Goal: Task Accomplishment & Management: Use online tool/utility

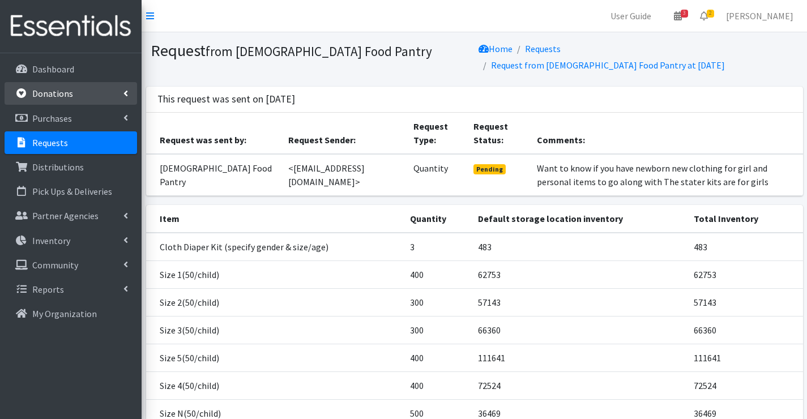
scroll to position [165, 0]
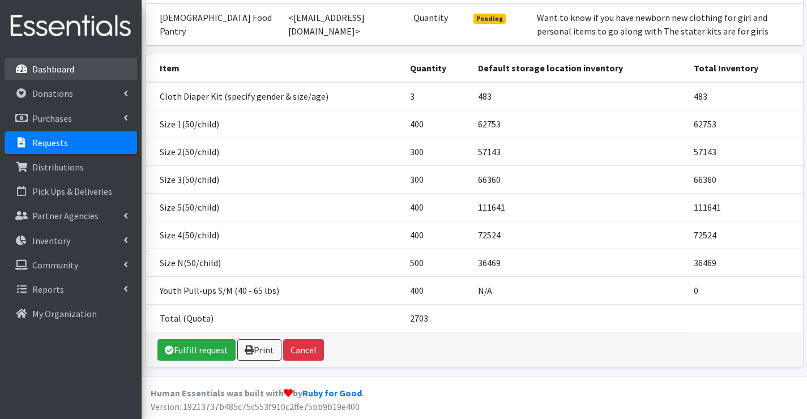
click at [78, 69] on link "Dashboard" at bounding box center [71, 69] width 132 height 23
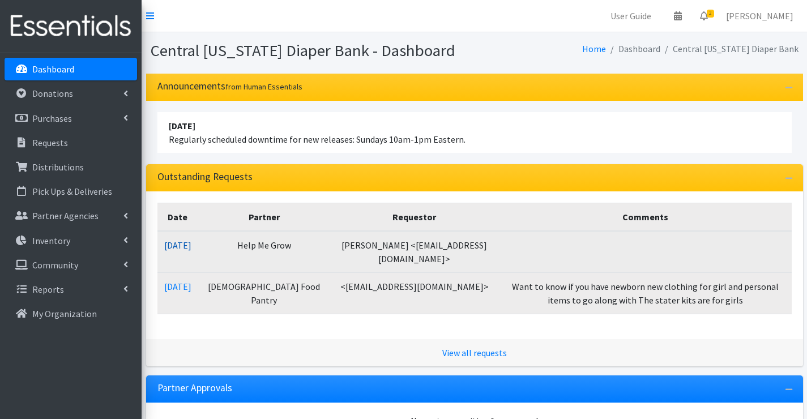
click at [184, 246] on link "10/09/2025" at bounding box center [177, 244] width 27 height 11
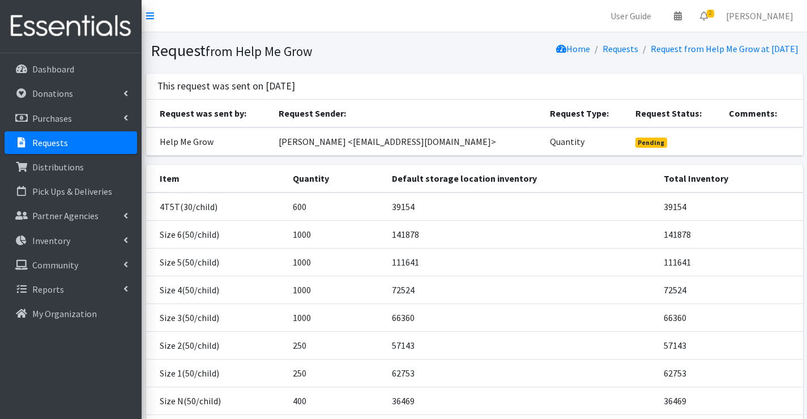
scroll to position [110, 0]
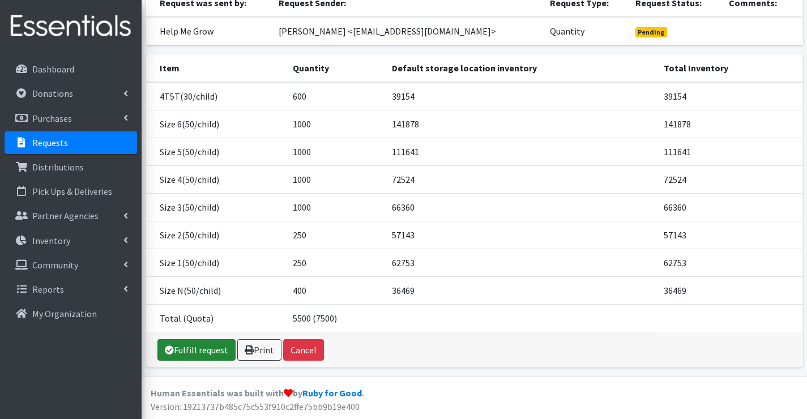
click at [186, 352] on link "Fulfill request" at bounding box center [196, 350] width 78 height 22
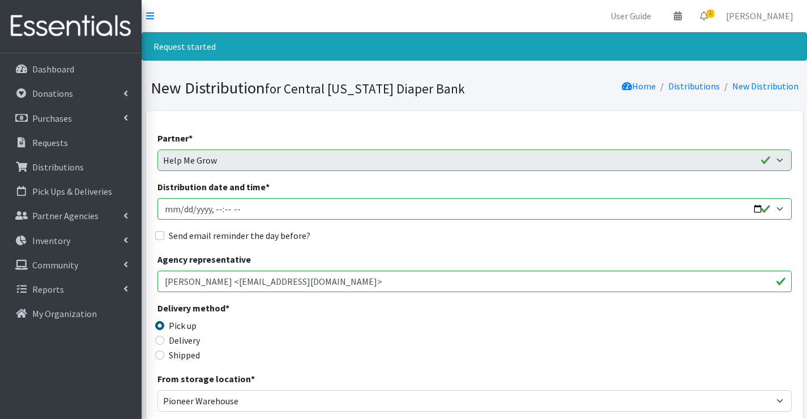
click at [179, 209] on input "Distribution date and time *" at bounding box center [474, 209] width 634 height 22
click at [216, 209] on input "Distribution date and time *" at bounding box center [474, 209] width 634 height 22
type input "2025-10-14T07:00"
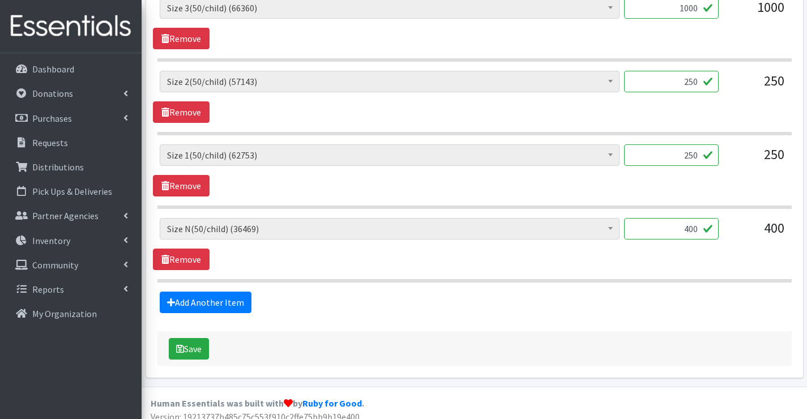
scroll to position [849, 0]
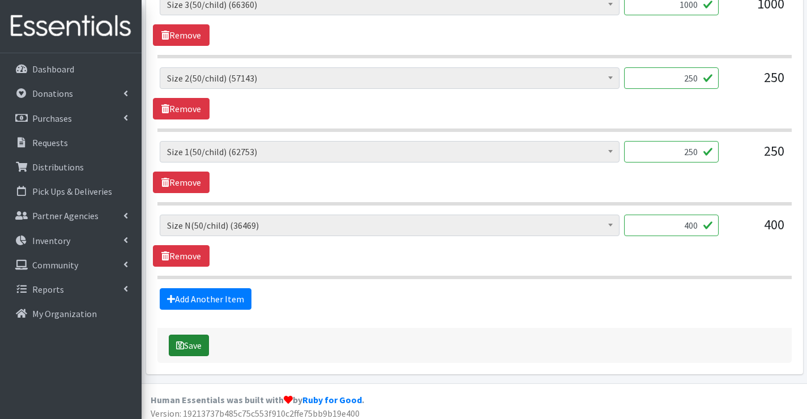
click at [201, 345] on button "Save" at bounding box center [189, 346] width 40 height 22
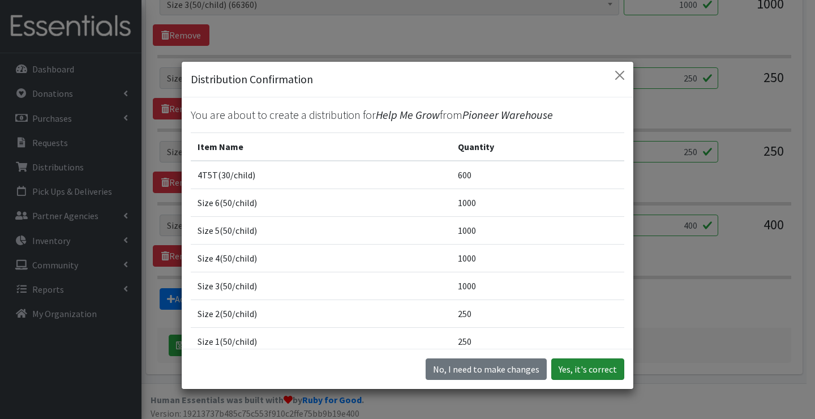
click at [584, 370] on button "Yes, it's correct" at bounding box center [587, 369] width 73 height 22
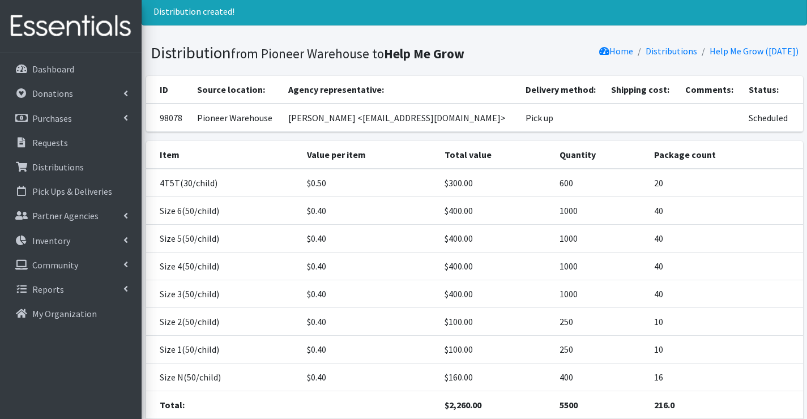
scroll to position [113, 0]
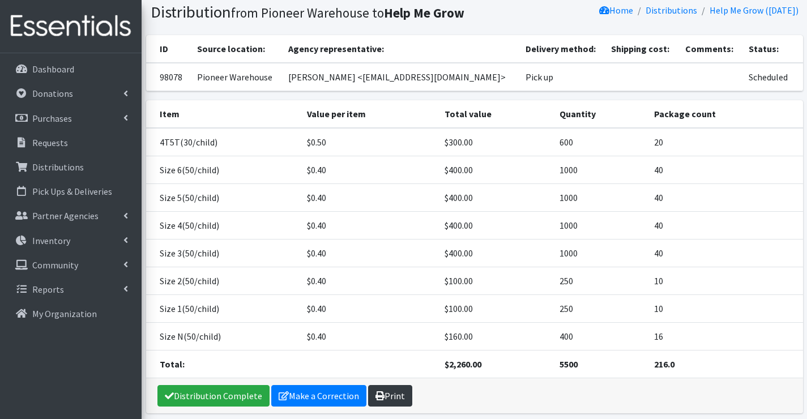
click at [382, 396] on link "Print" at bounding box center [390, 396] width 44 height 22
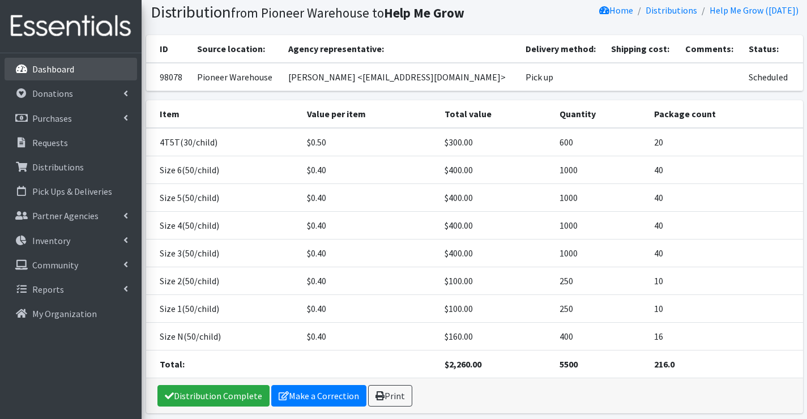
click at [38, 75] on link "Dashboard" at bounding box center [71, 69] width 132 height 23
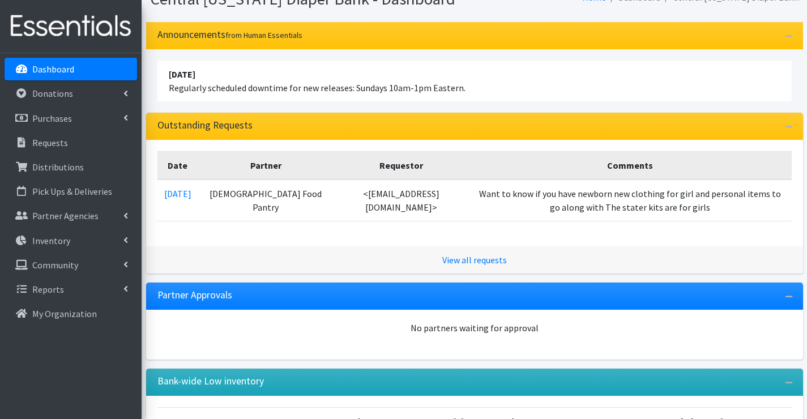
scroll to position [113, 0]
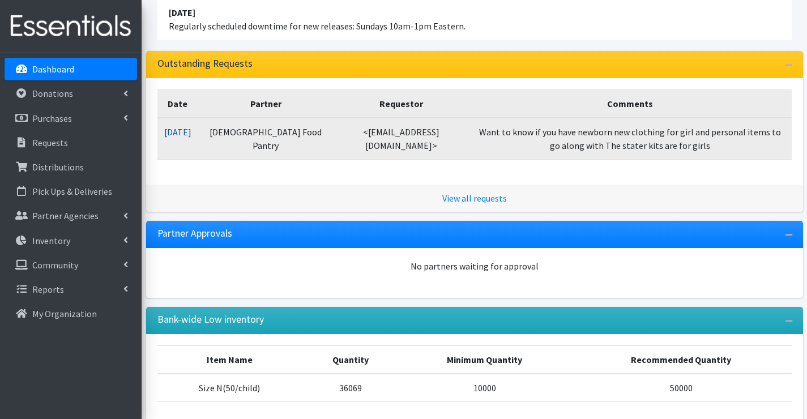
click at [181, 134] on link "[DATE]" at bounding box center [177, 131] width 27 height 11
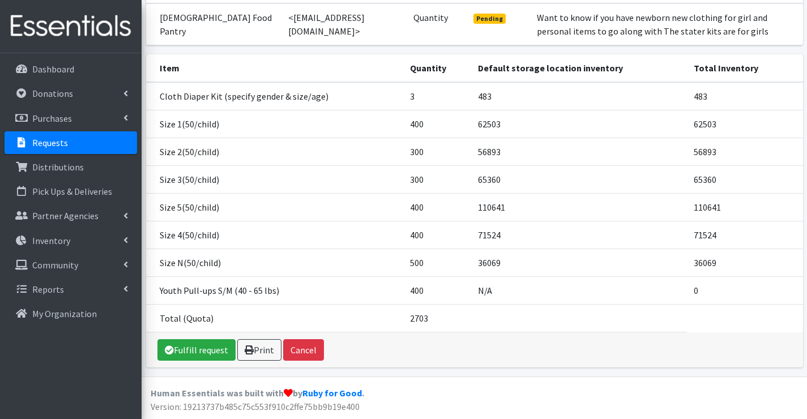
scroll to position [167, 0]
click at [187, 350] on link "Fulfill request" at bounding box center [196, 350] width 78 height 22
